Goal: Task Accomplishment & Management: Use online tool/utility

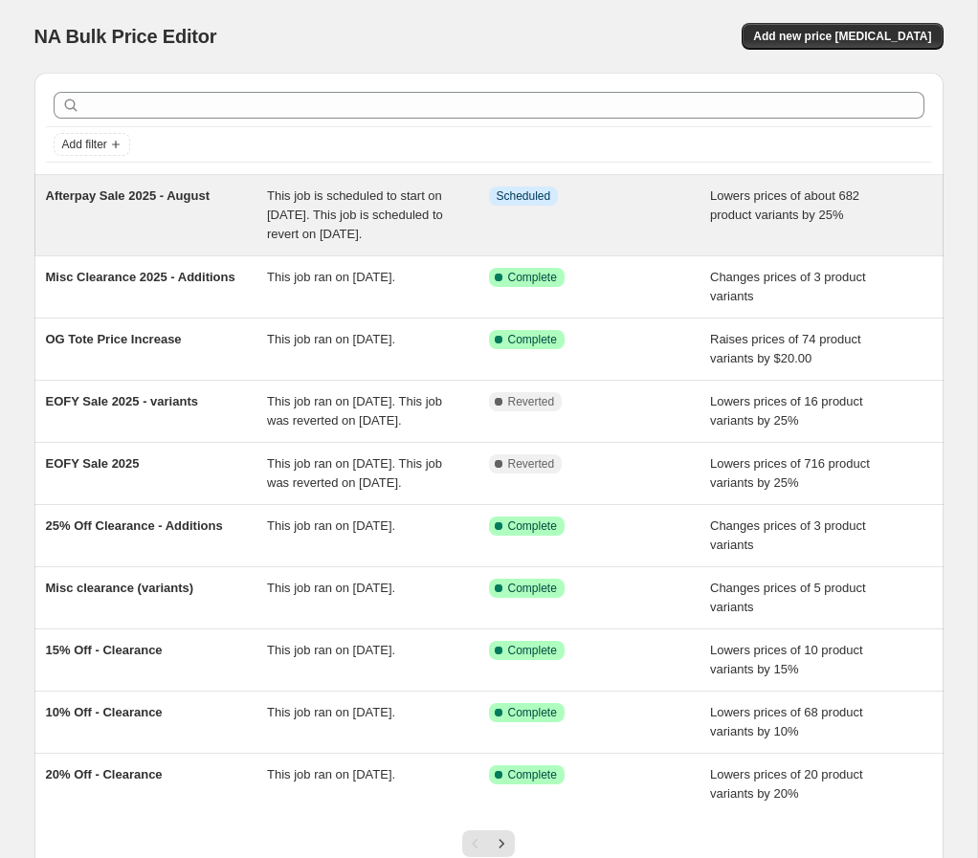
click at [138, 201] on span "Afterpay Sale 2025 - August" at bounding box center [128, 196] width 164 height 14
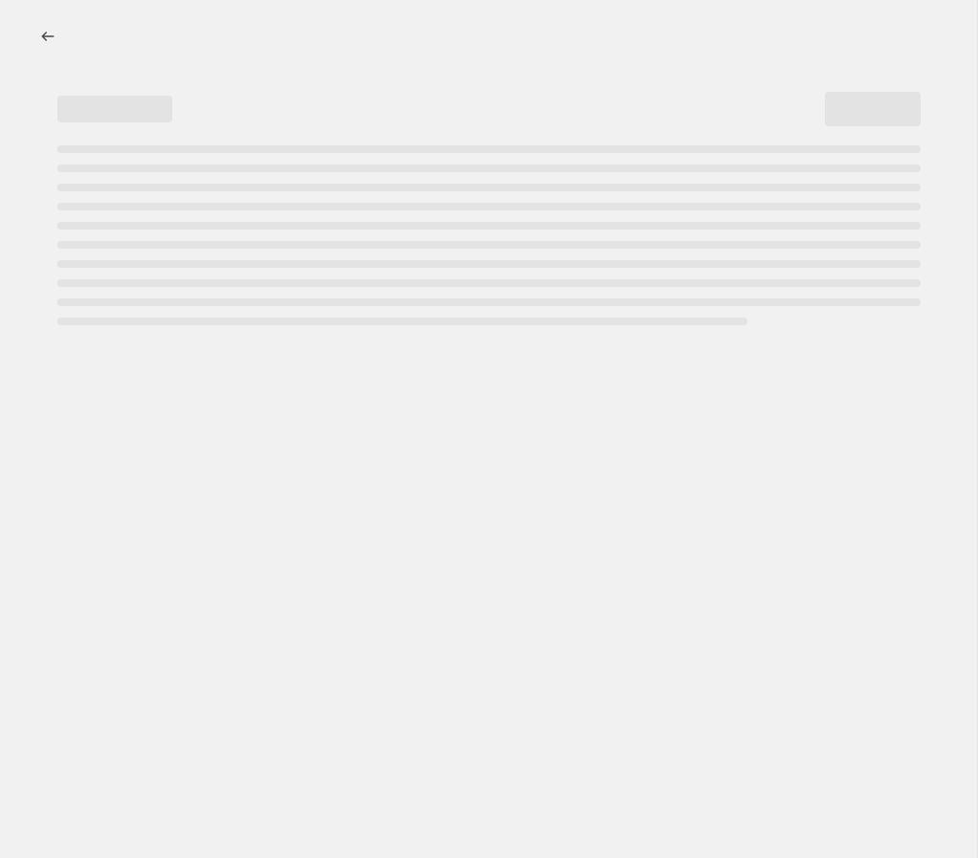
select select "percentage"
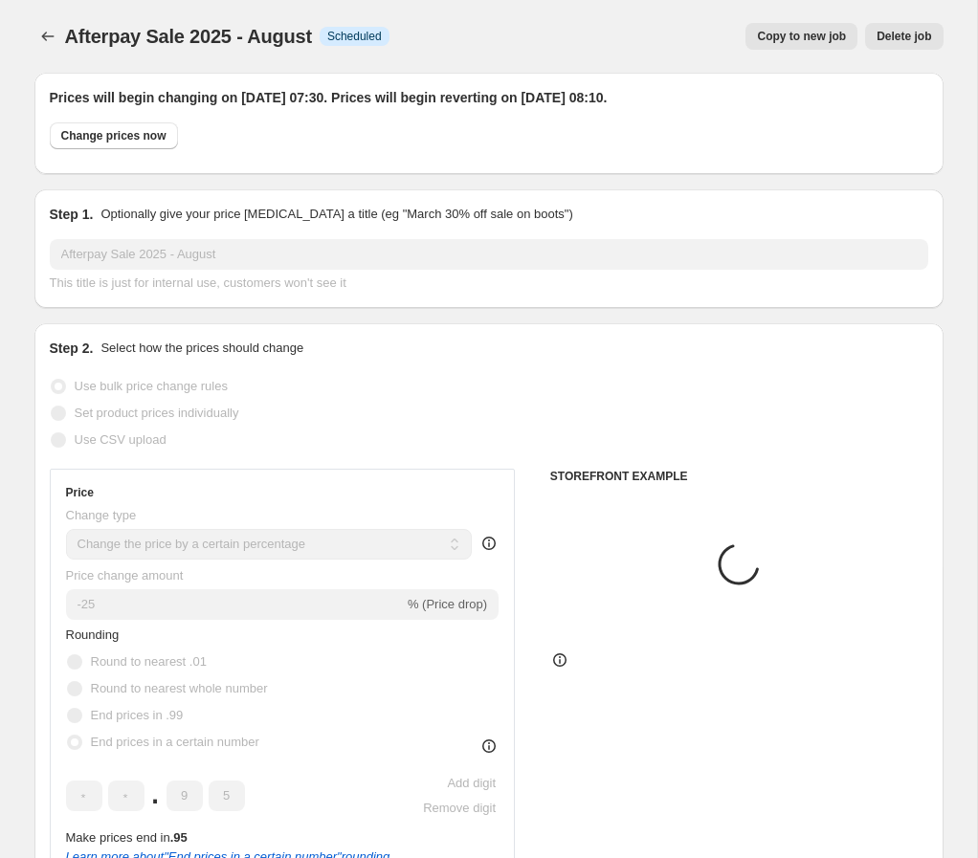
select select "collection"
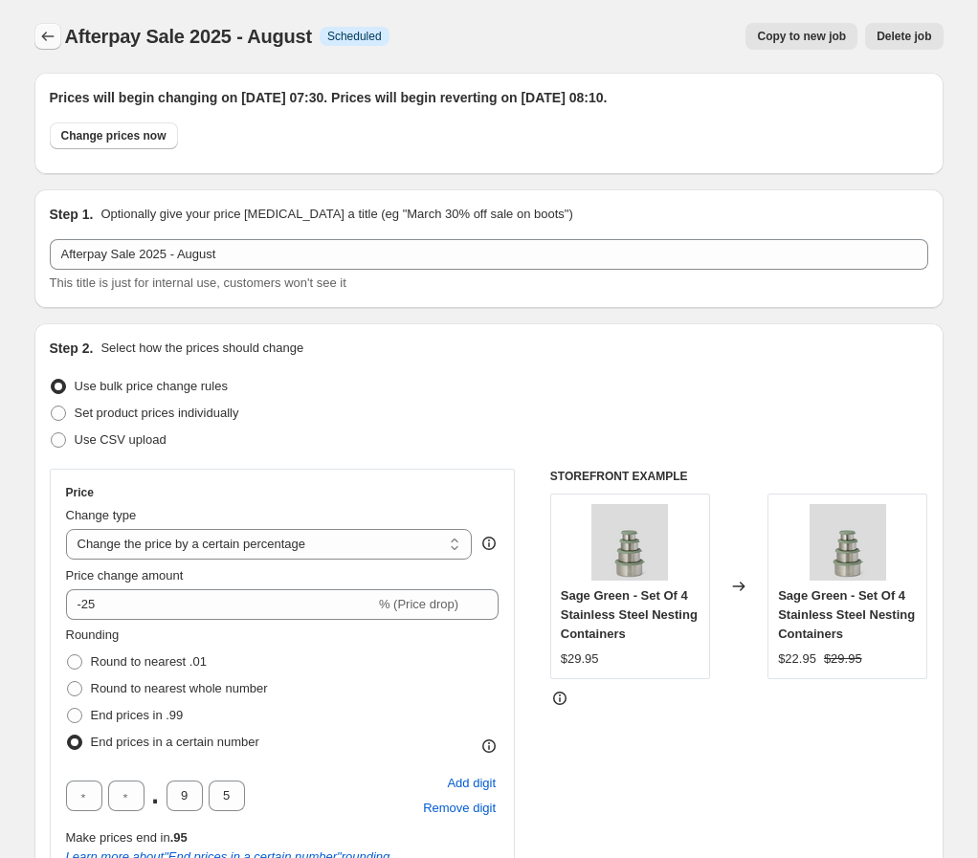
click at [40, 43] on icon "Price change jobs" at bounding box center [47, 36] width 19 height 19
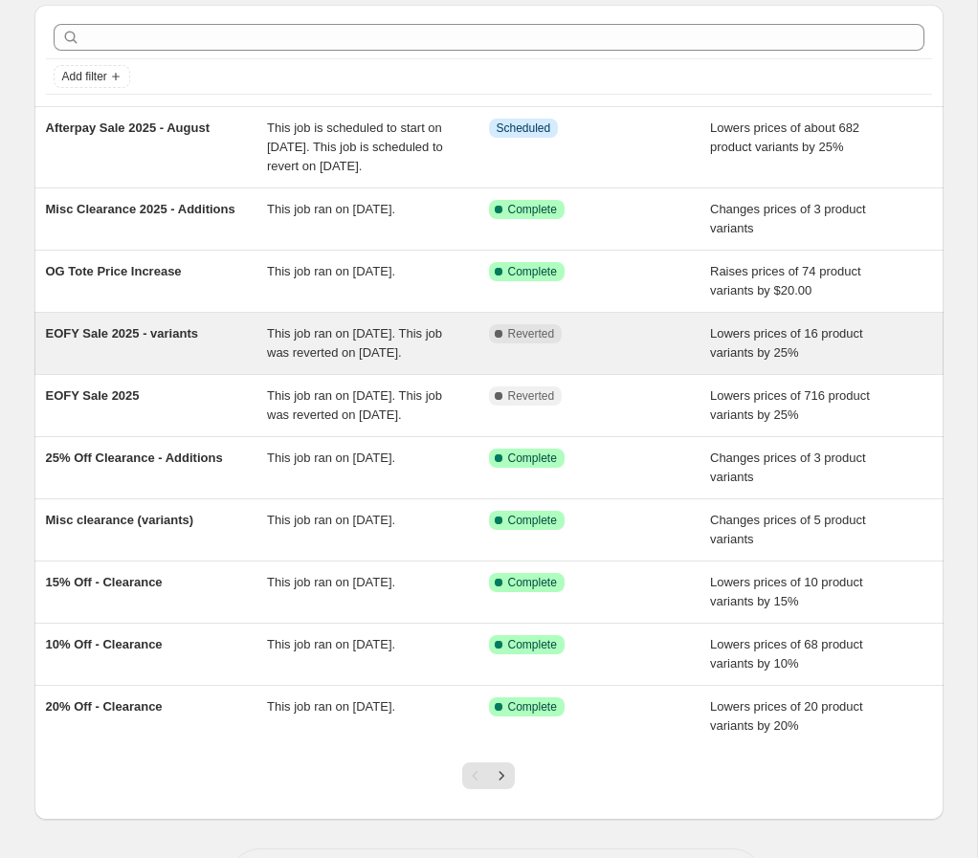
scroll to position [123, 0]
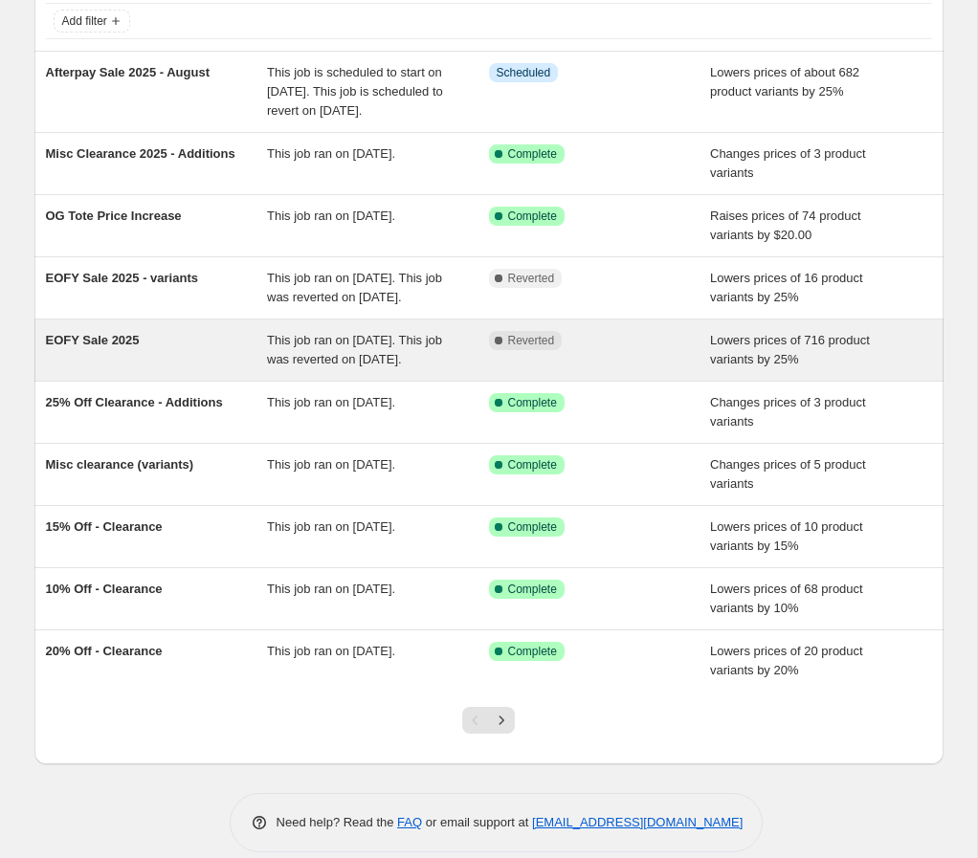
click at [230, 369] on div "EOFY Sale 2025" at bounding box center [157, 350] width 222 height 38
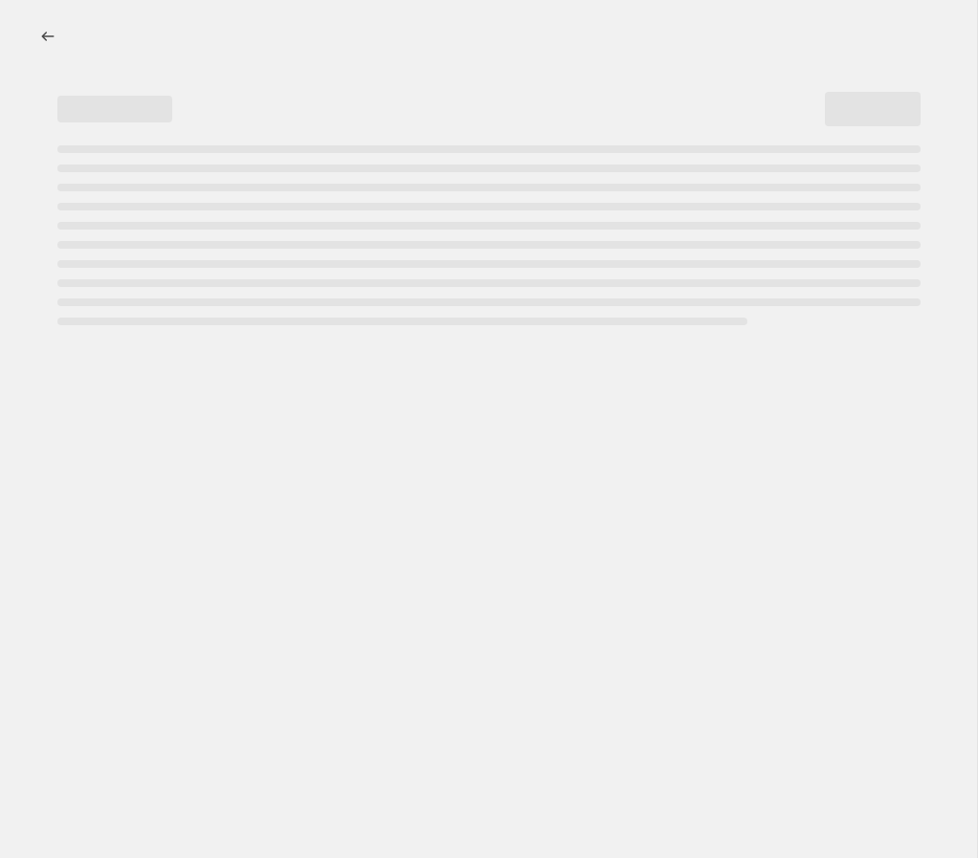
select select "percentage"
select select "collection"
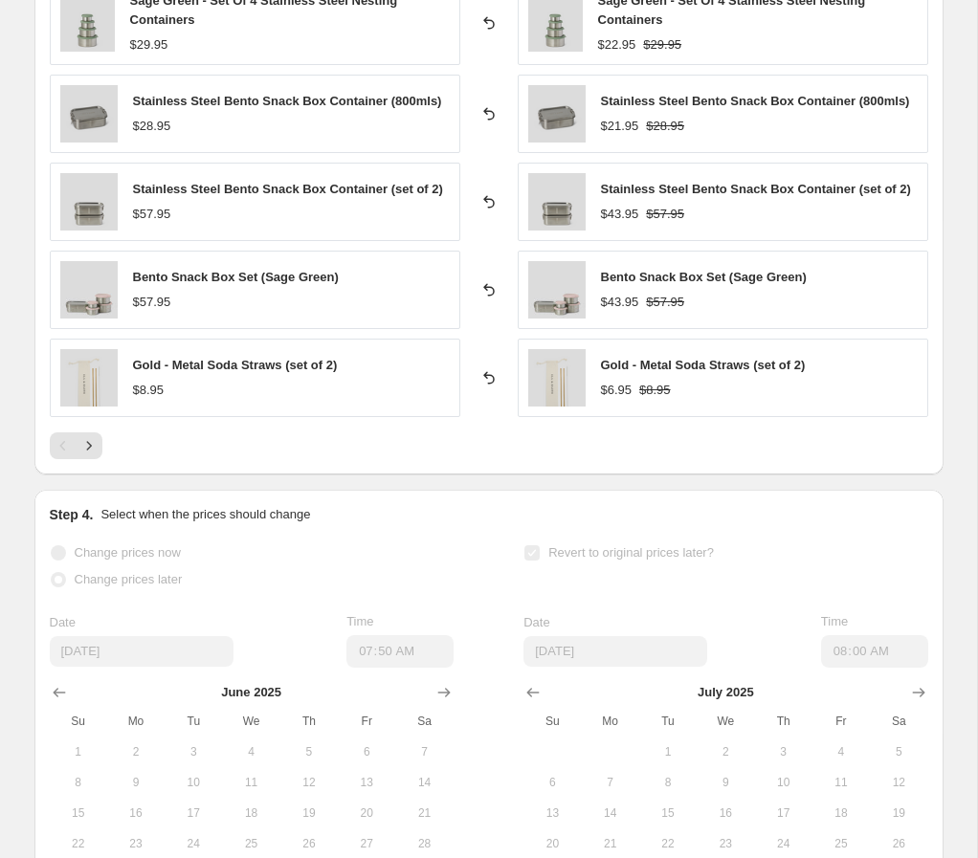
scroll to position [1961, 0]
